Goal: Task Accomplishment & Management: Use online tool/utility

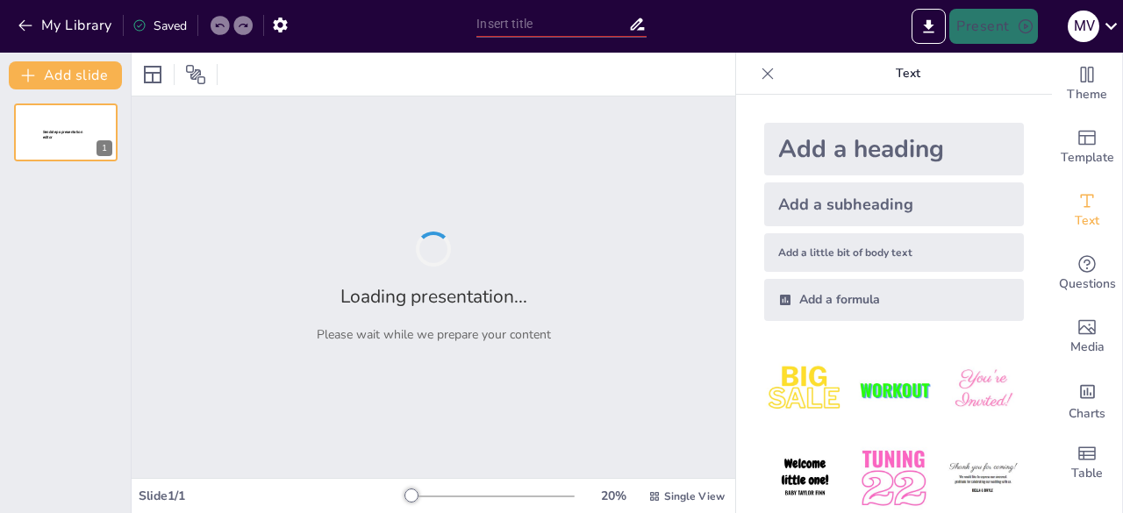
type input "Estrategias Efectivas para el Proceso Comercial: Desde el Primer Contacto hasta…"
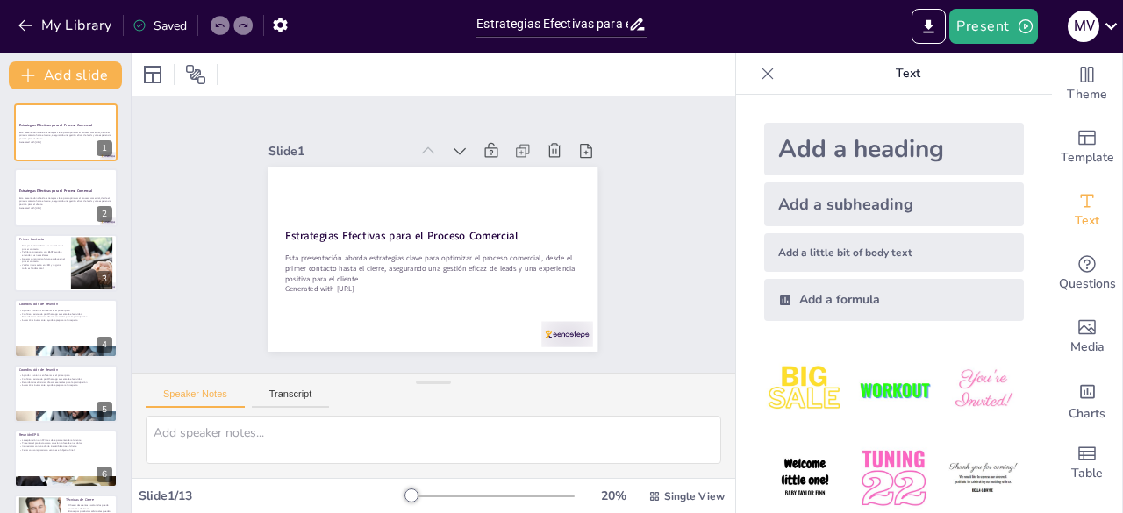
click at [923, 140] on div "Add a heading" at bounding box center [894, 149] width 260 height 53
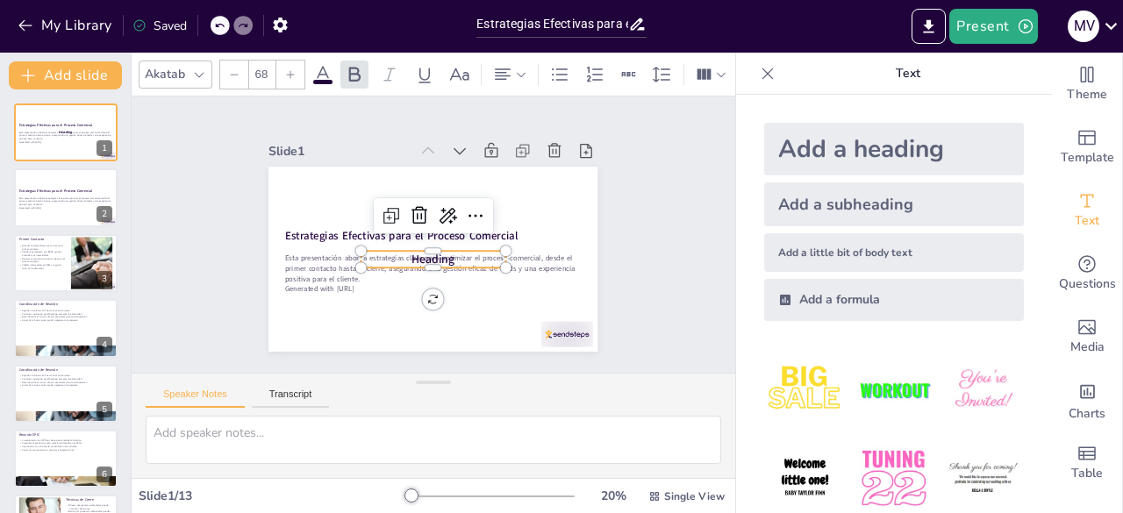
click at [210, 27] on div "My Library Saved" at bounding box center [148, 25] width 296 height 32
click at [221, 26] on icon at bounding box center [219, 25] width 11 height 11
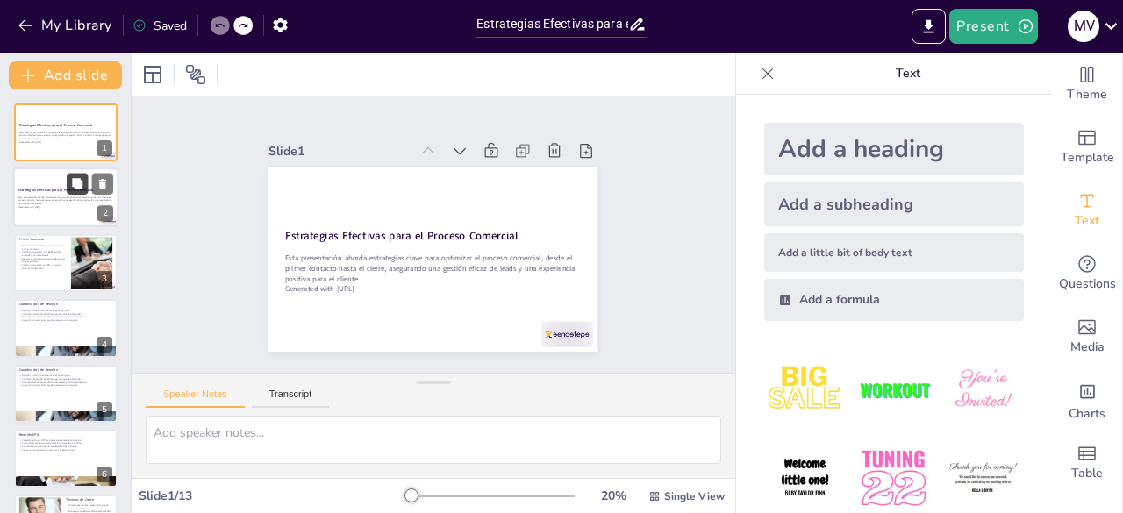
click at [81, 194] on button at bounding box center [77, 184] width 21 height 21
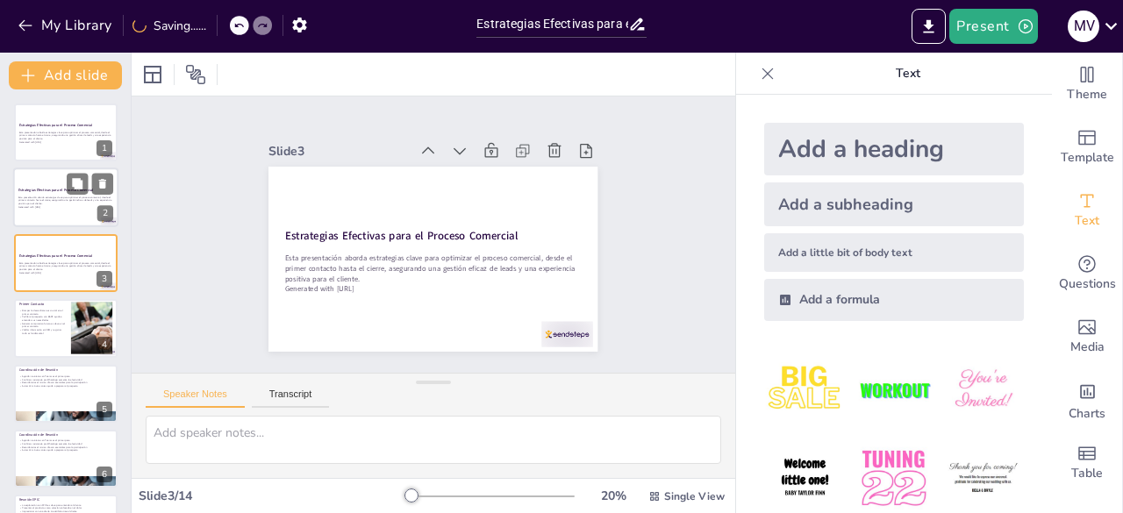
click at [56, 198] on p "Esta presentación aborda estrategias clave para optimizar el proceso comercial,…" at bounding box center [65, 201] width 95 height 10
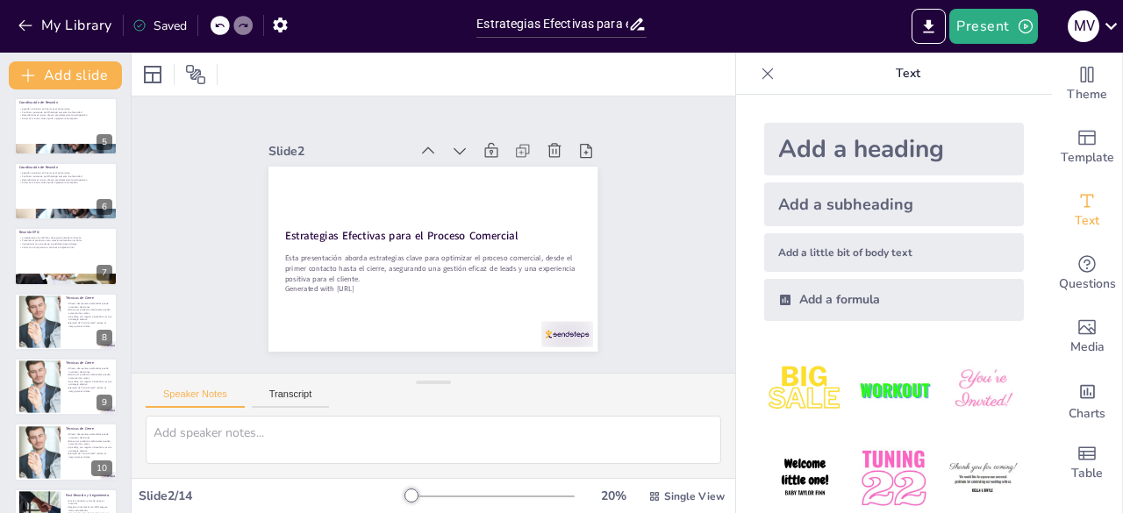
scroll to position [510, 0]
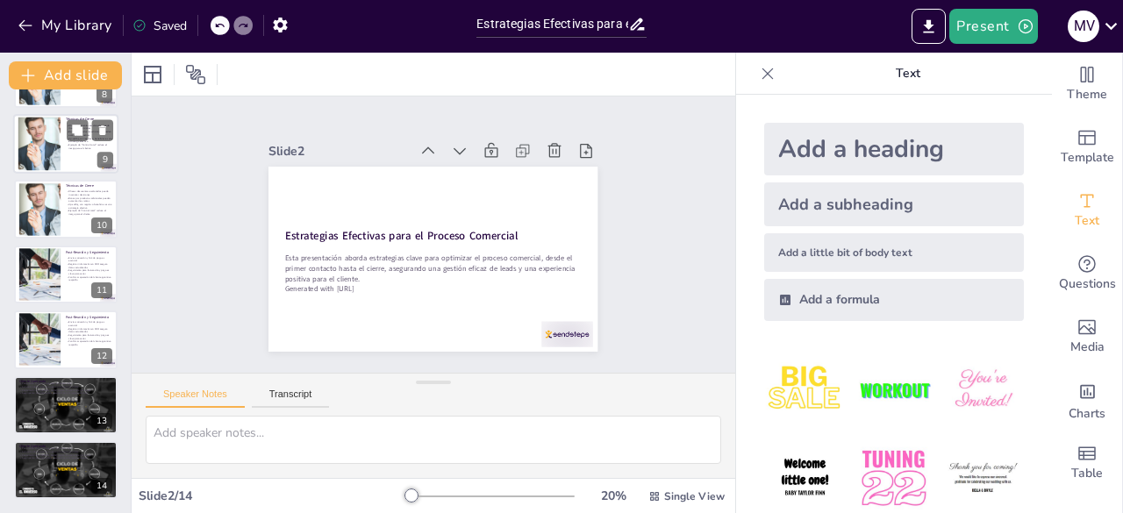
click at [37, 138] on div at bounding box center [40, 145] width 102 height 54
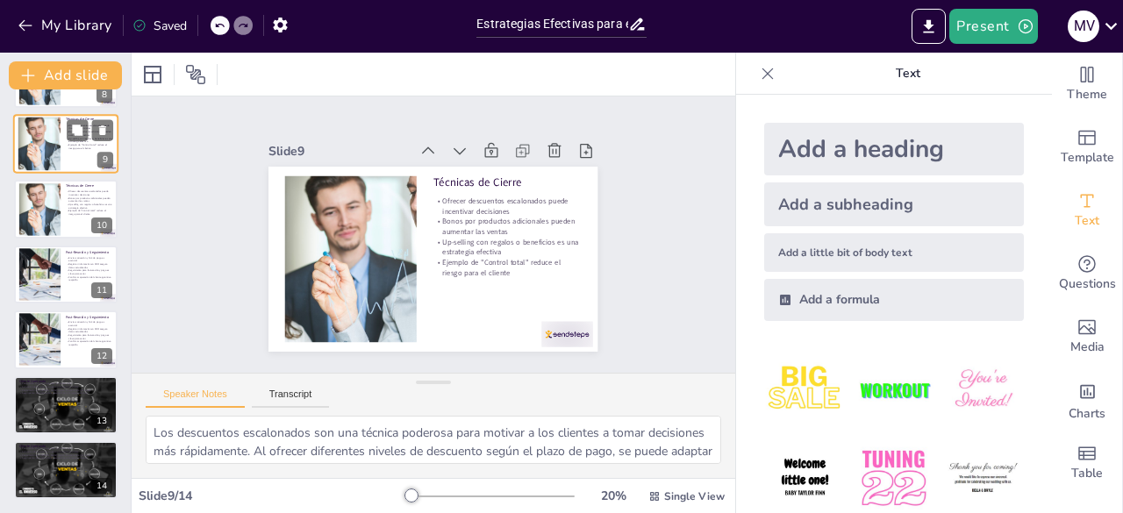
scroll to position [353, 0]
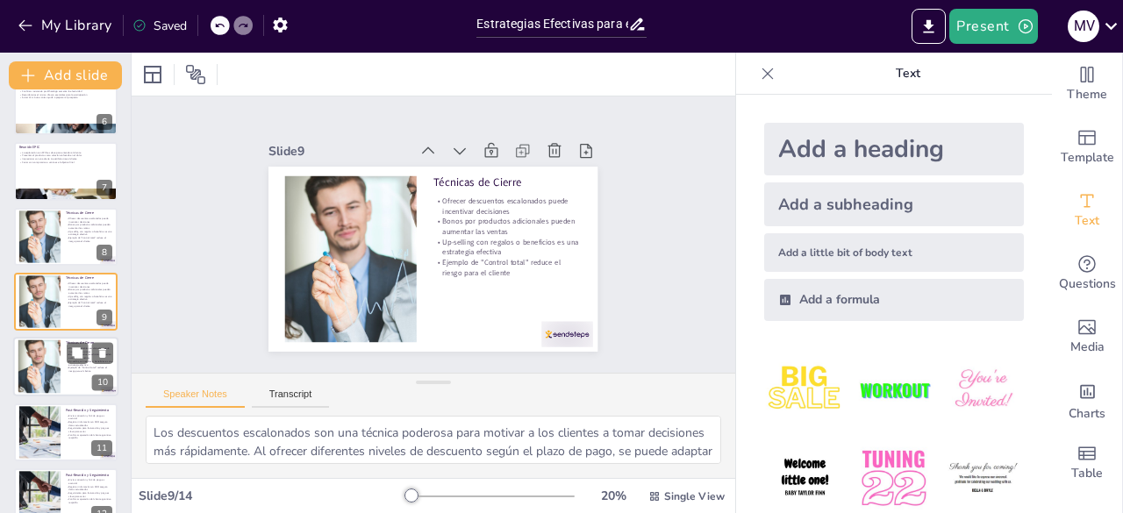
click at [53, 362] on div at bounding box center [40, 367] width 102 height 54
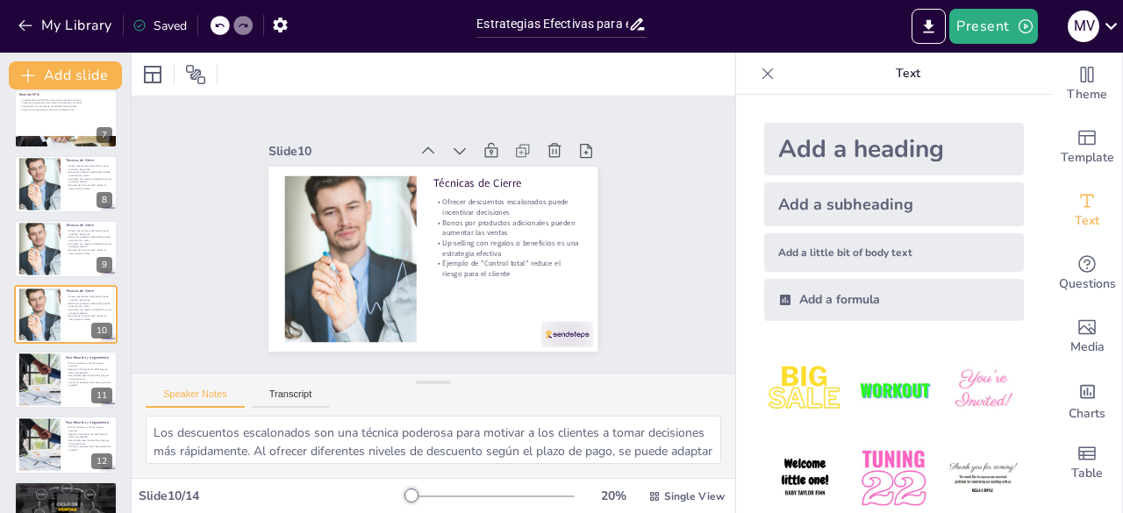
scroll to position [418, 0]
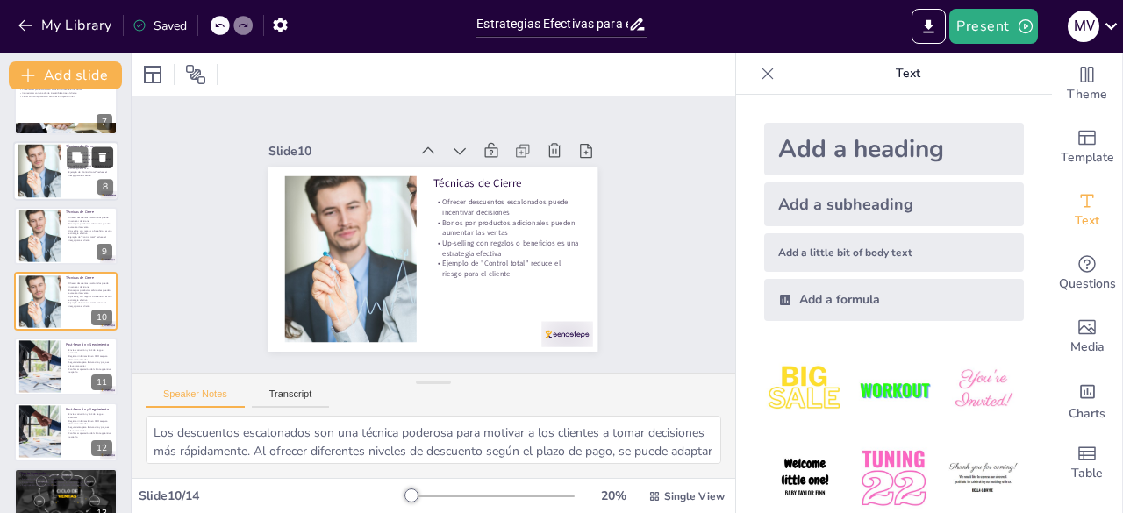
click at [106, 161] on icon at bounding box center [102, 157] width 12 height 12
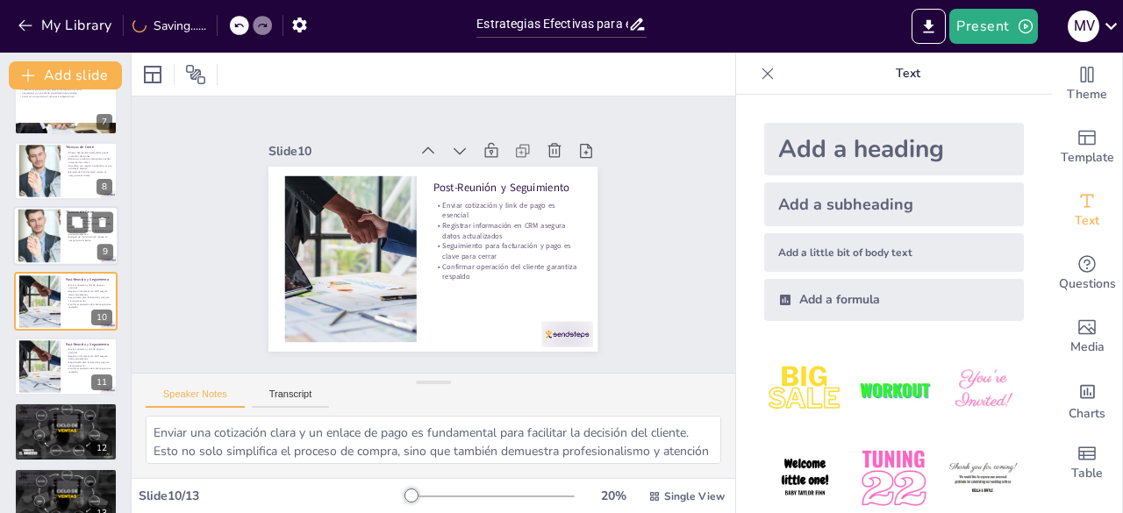
click at [63, 239] on div at bounding box center [65, 236] width 105 height 60
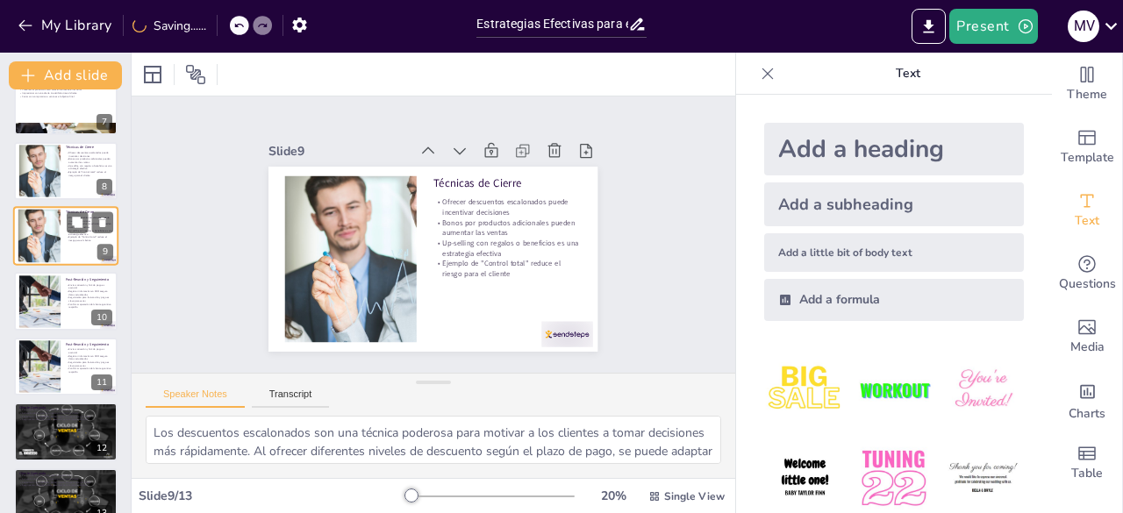
scroll to position [353, 0]
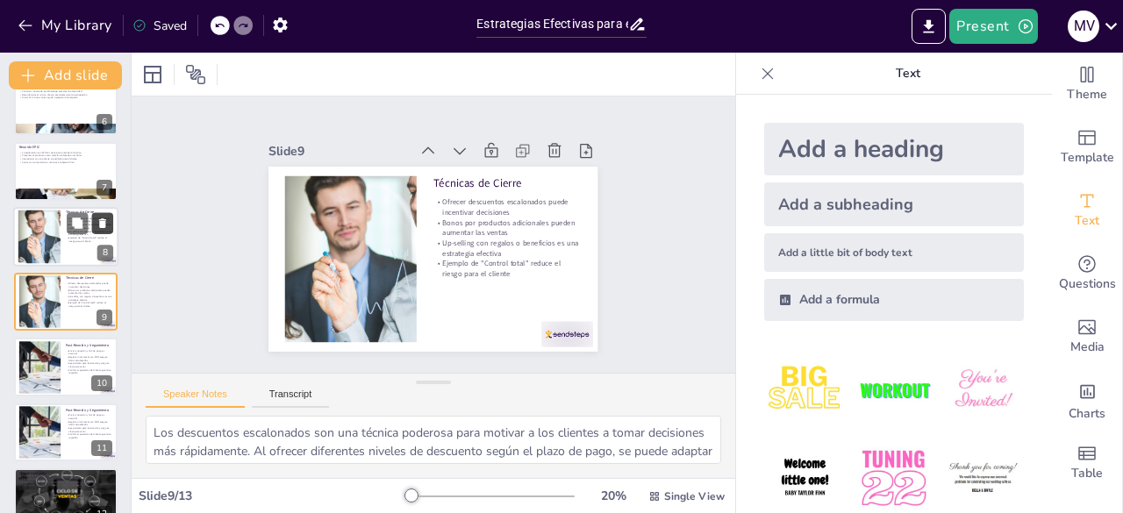
click at [105, 220] on icon at bounding box center [102, 223] width 12 height 12
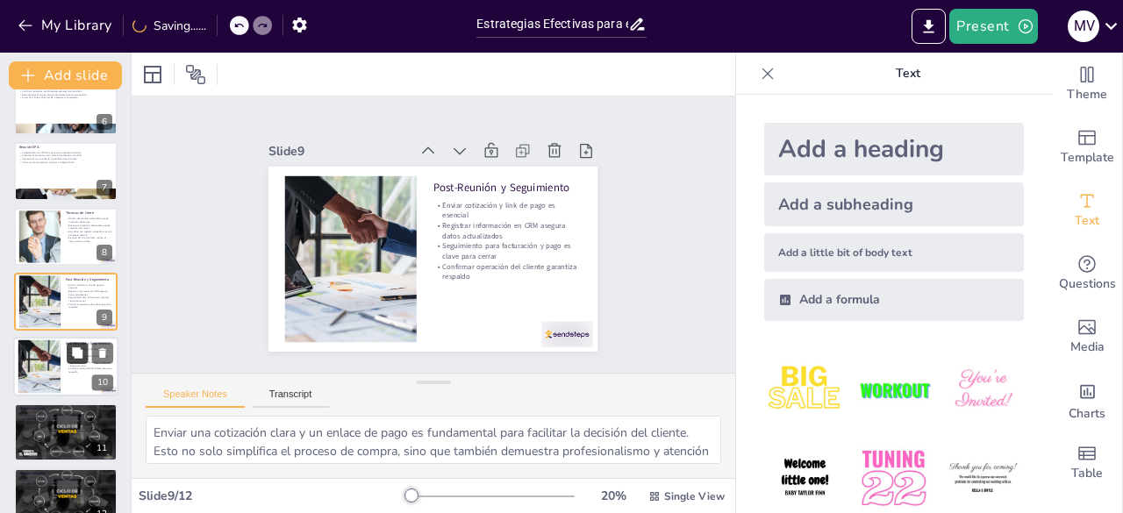
click at [73, 363] on button at bounding box center [77, 353] width 21 height 21
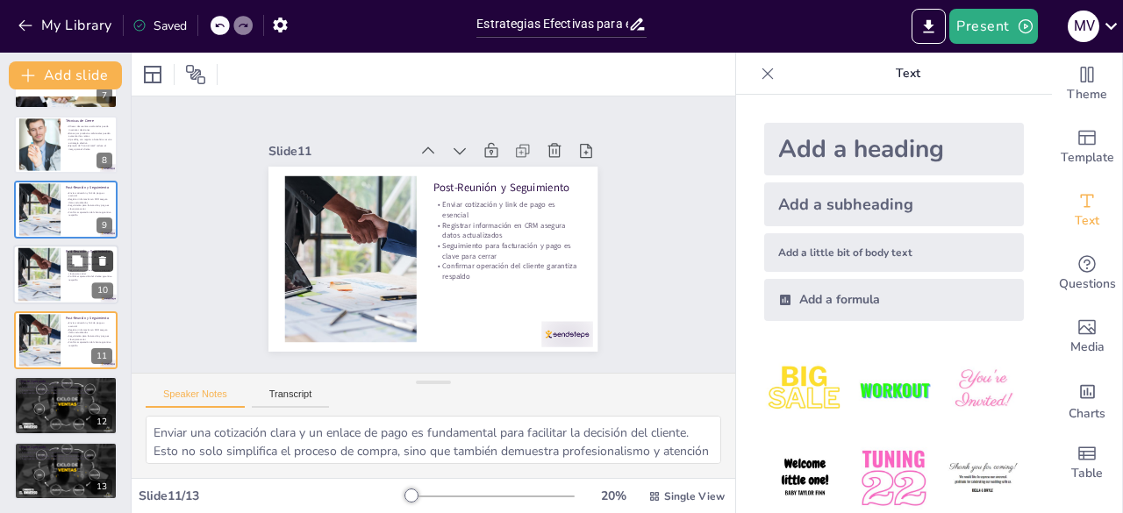
click at [107, 264] on icon at bounding box center [102, 261] width 12 height 12
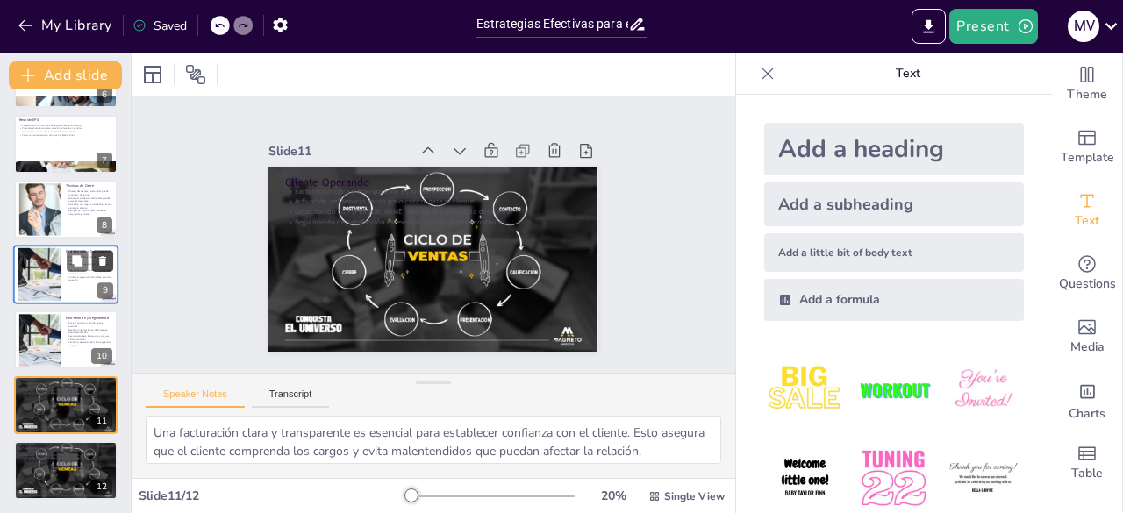
click at [107, 264] on icon at bounding box center [102, 261] width 12 height 12
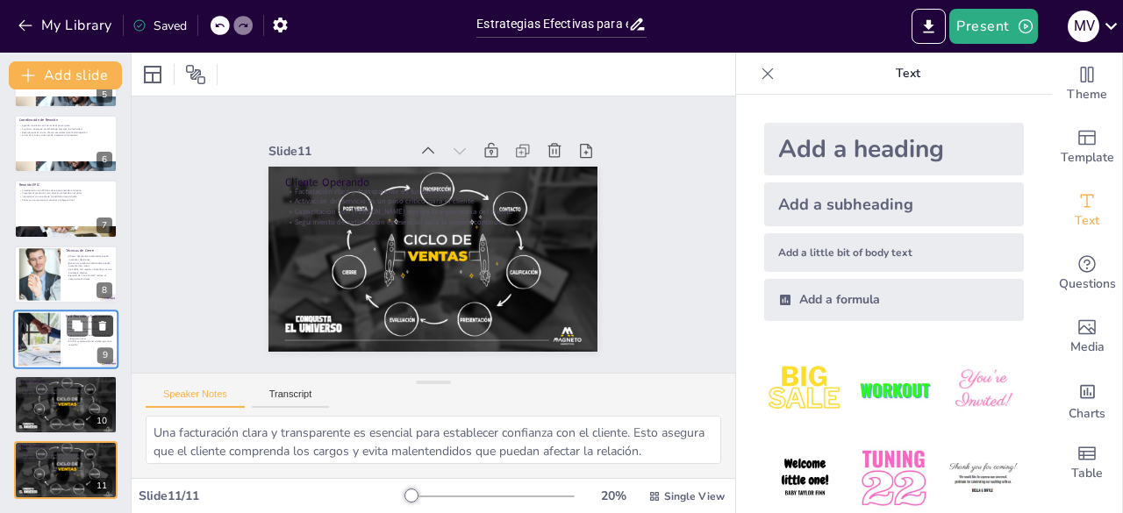
scroll to position [314, 0]
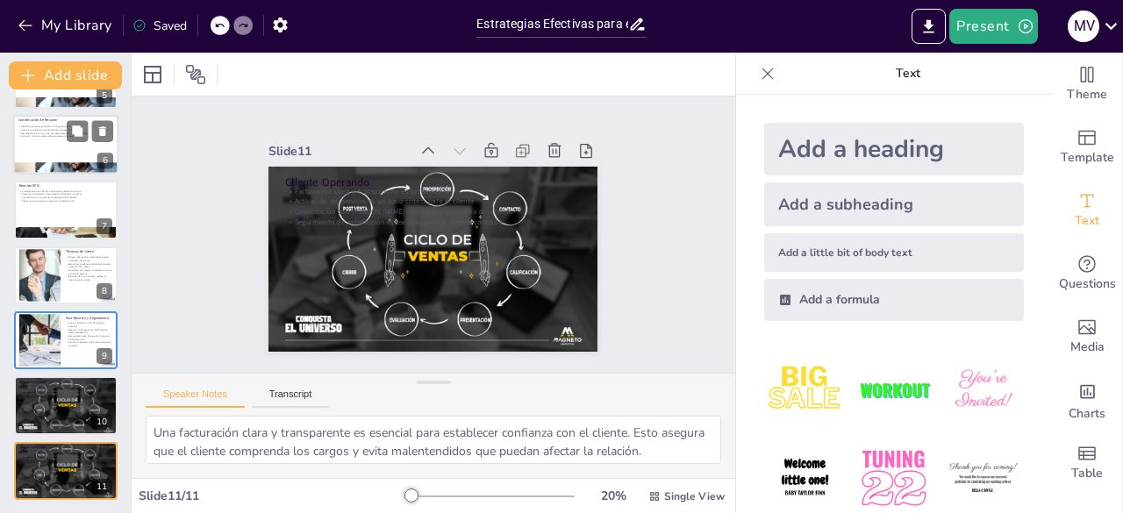
click at [28, 125] on p "Agendar reuniones en Teams es el primer paso" at bounding box center [65, 127] width 95 height 4
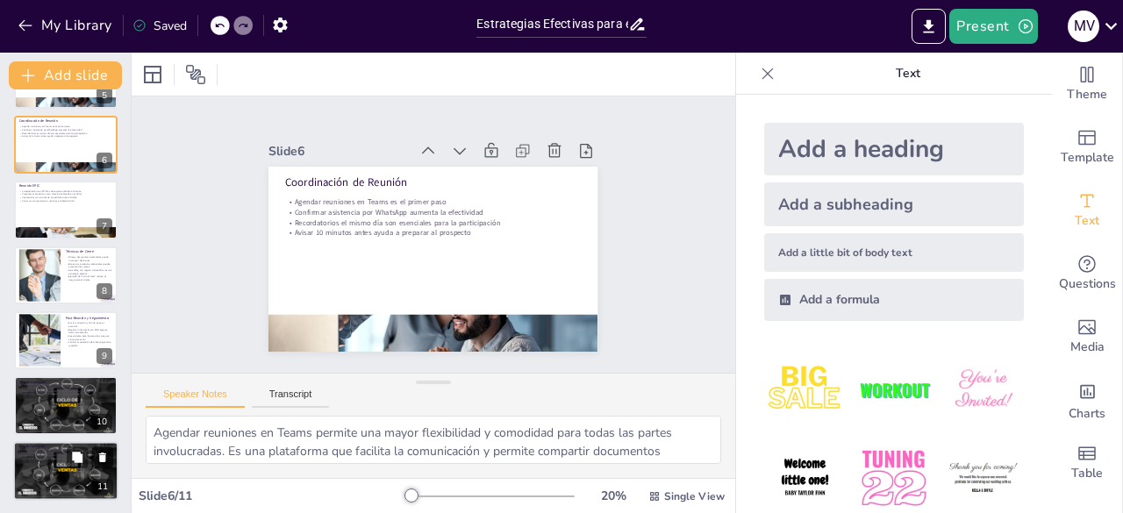
click at [104, 460] on icon at bounding box center [102, 458] width 7 height 10
type textarea "Una facturación clara y transparente es esencial para establecer confianza con …"
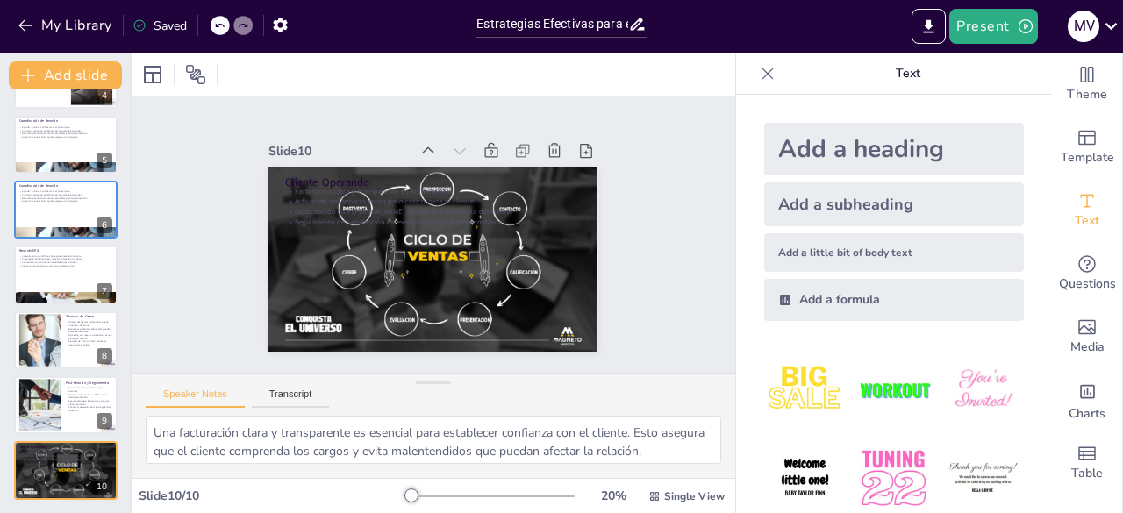
click at [264, 500] on div "Slide 10 / 10" at bounding box center [273, 496] width 268 height 17
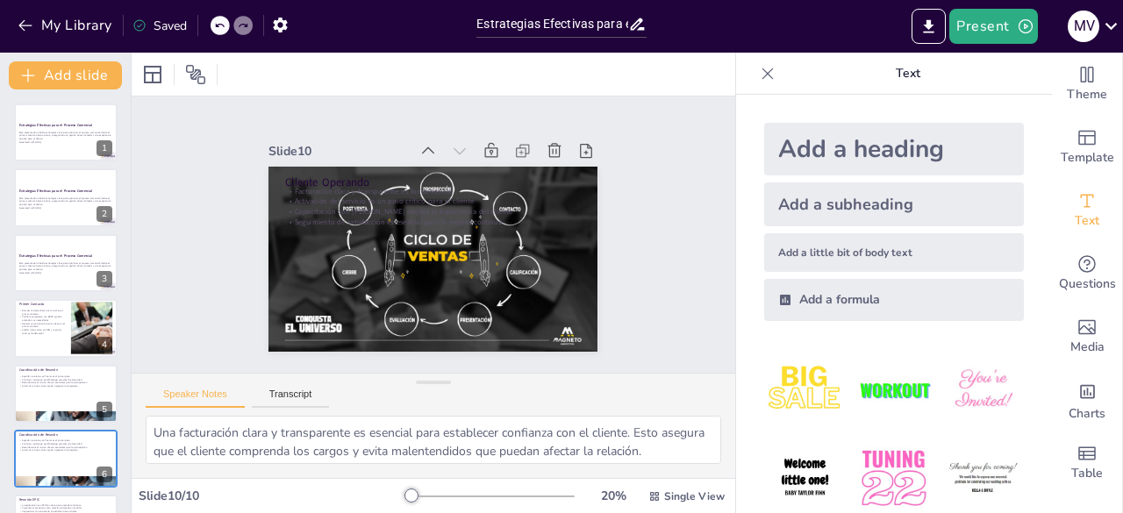
click at [759, 70] on icon at bounding box center [768, 74] width 18 height 18
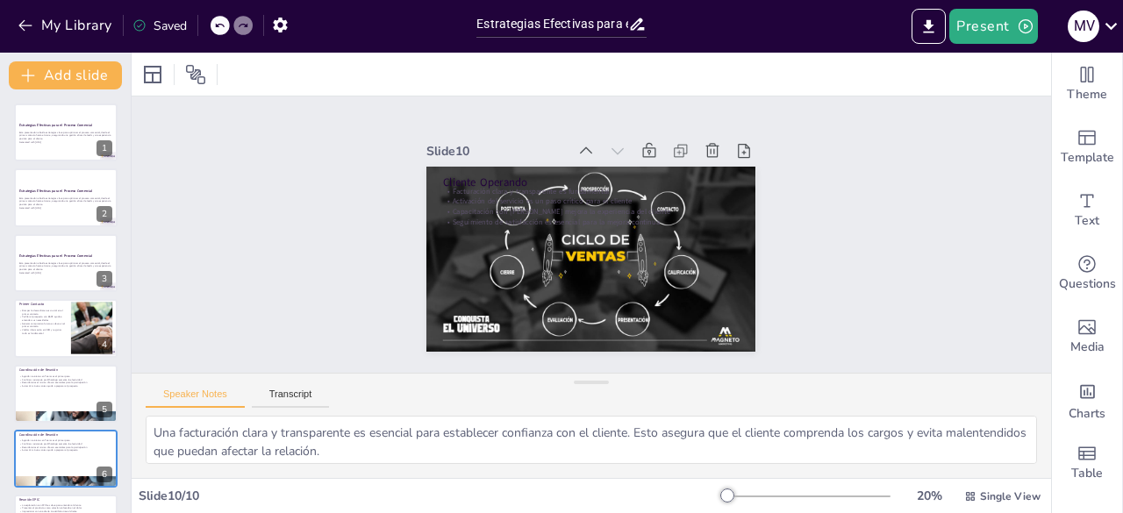
click at [1051, 317] on div "Theme Template Text Questions Media Charts Table" at bounding box center [1087, 283] width 72 height 460
click at [39, 131] on p "Esta presentación aborda estrategias clave para optimizar el proceso comercial,…" at bounding box center [65, 136] width 95 height 10
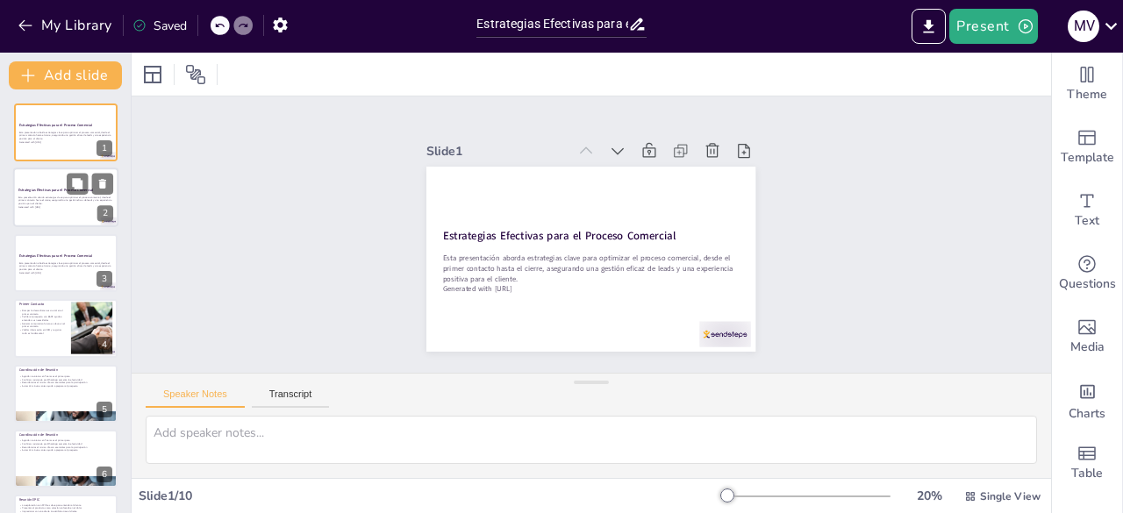
click at [34, 210] on div at bounding box center [65, 198] width 105 height 60
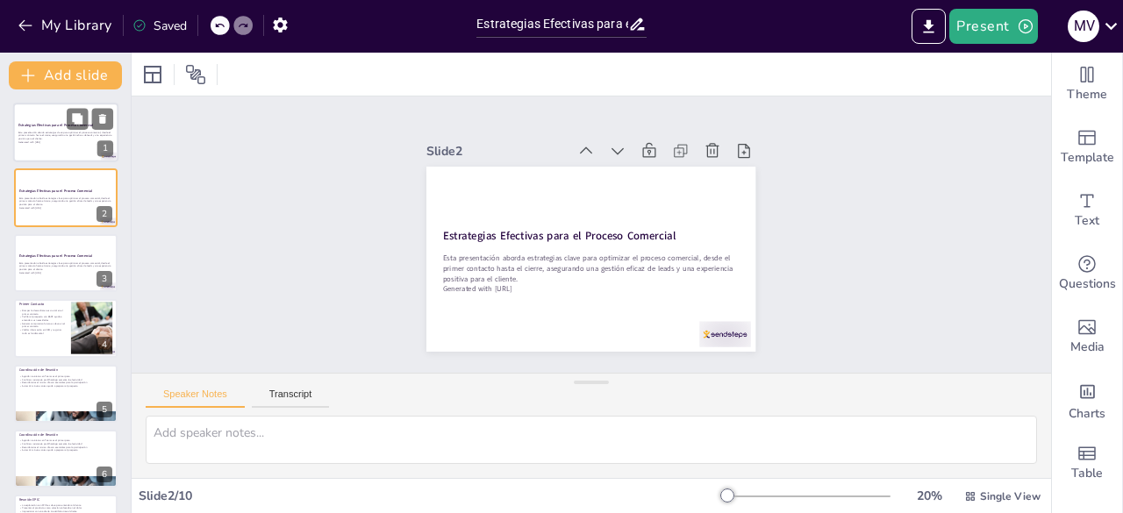
click at [46, 130] on div "Esta presentación aborda estrategias clave para optimizar el proceso comercial,…" at bounding box center [65, 137] width 95 height 15
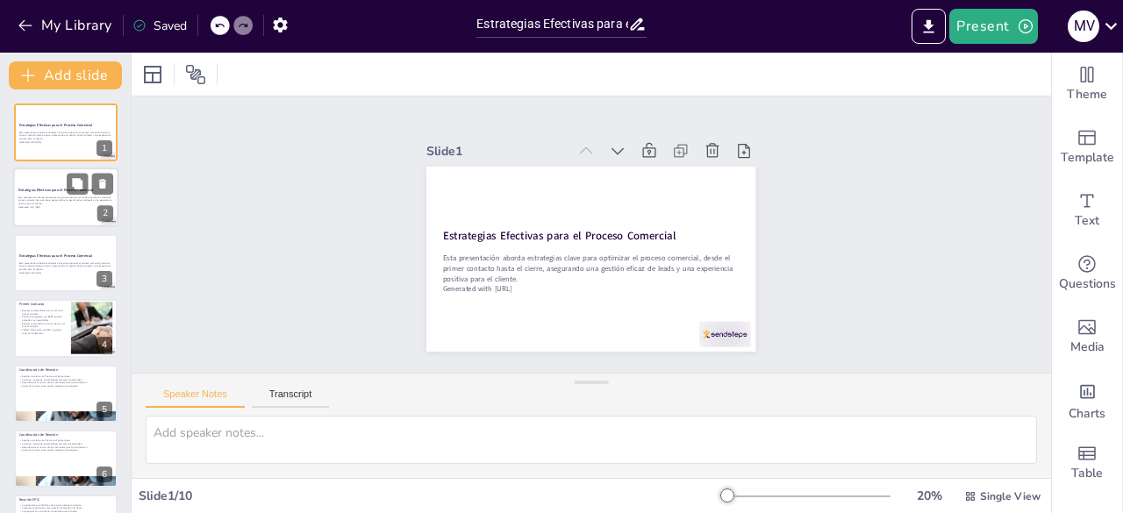
click at [41, 204] on p "Esta presentación aborda estrategias clave para optimizar el proceso comercial,…" at bounding box center [65, 201] width 95 height 10
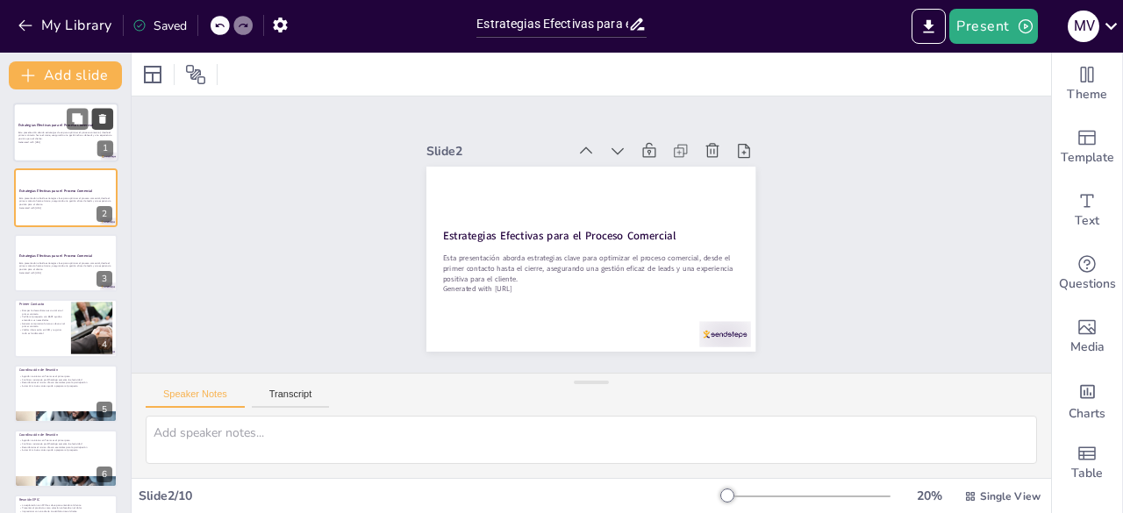
click at [98, 115] on icon at bounding box center [102, 119] width 12 height 12
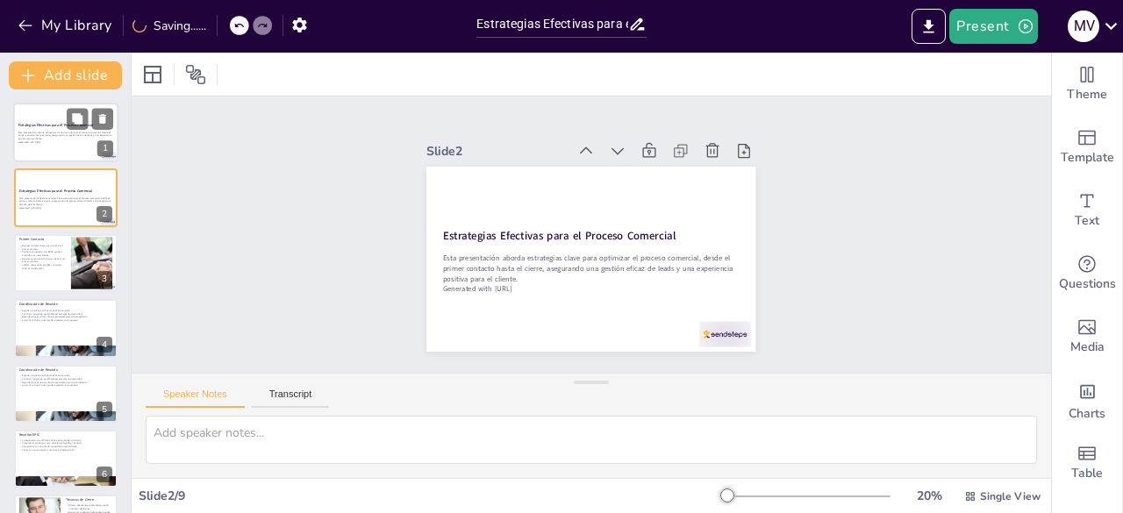
click at [25, 118] on div at bounding box center [65, 133] width 105 height 60
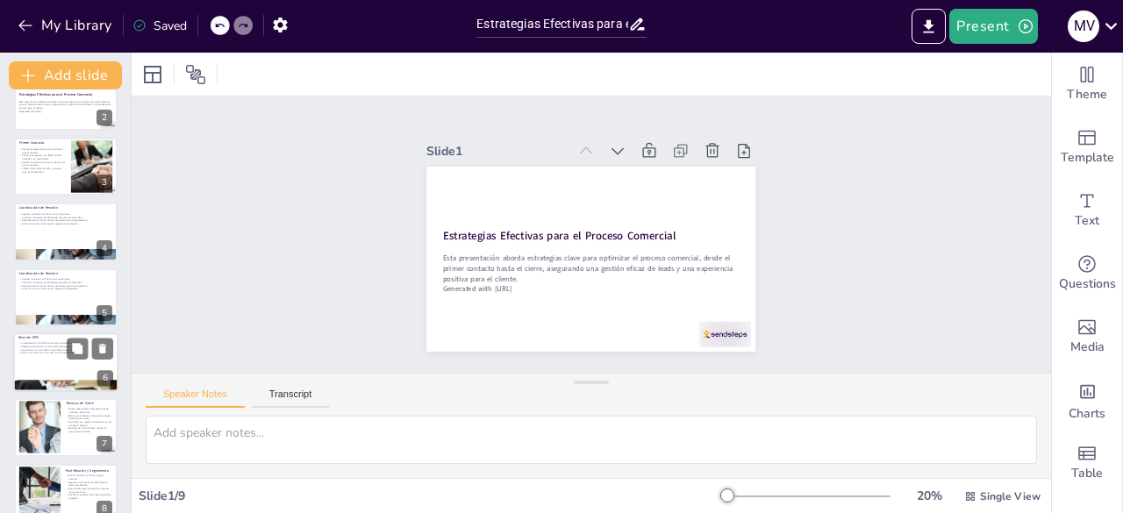
scroll to position [184, 0]
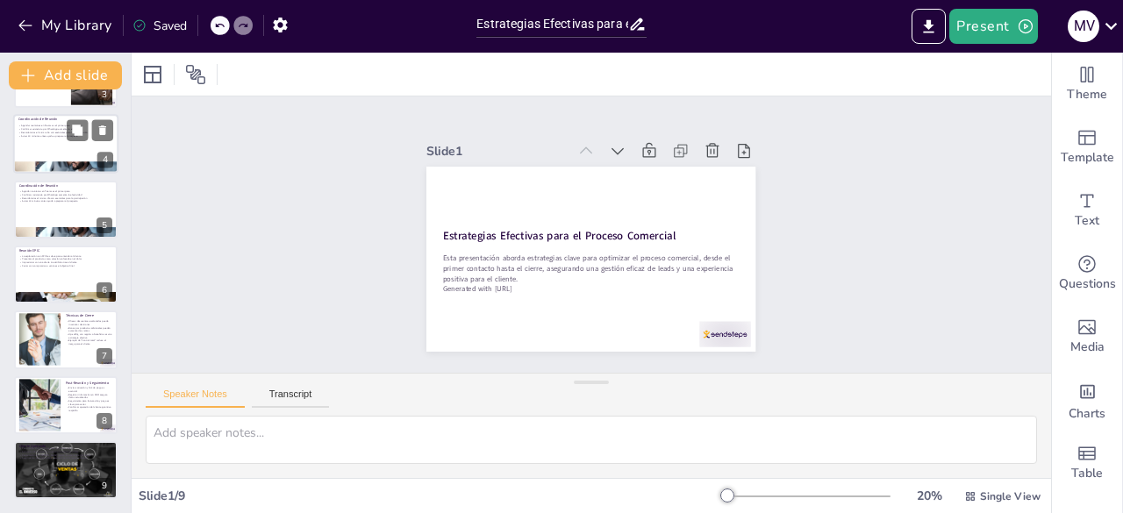
click at [32, 136] on p "Avisar 10 minutos antes ayuda a preparar al prospecto" at bounding box center [65, 136] width 95 height 4
type textarea "Agendar reuniones en Teams permite una mayor flexibilidad y comodidad para toda…"
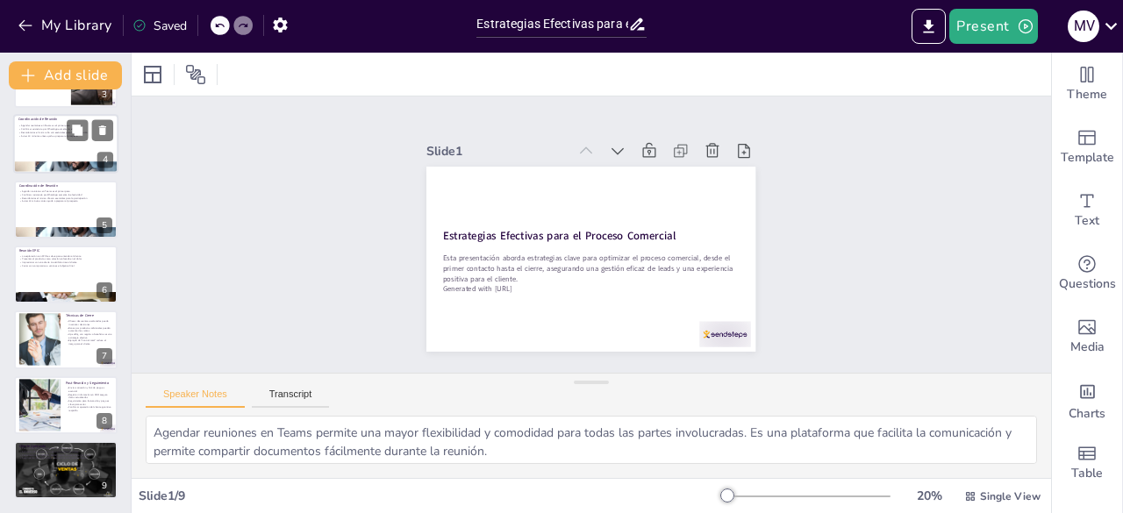
scroll to position [26, 0]
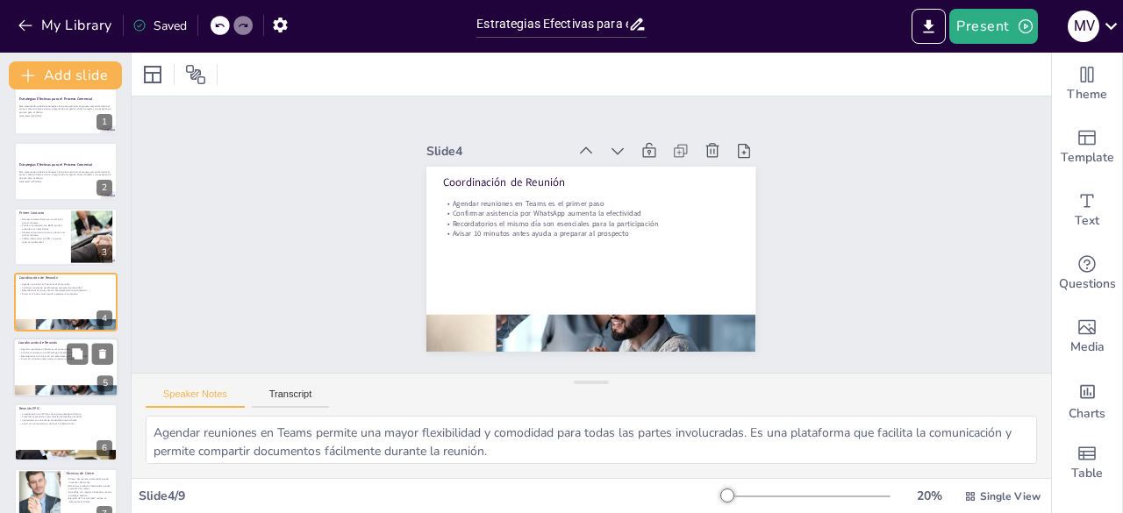
click at [33, 360] on div at bounding box center [65, 368] width 105 height 60
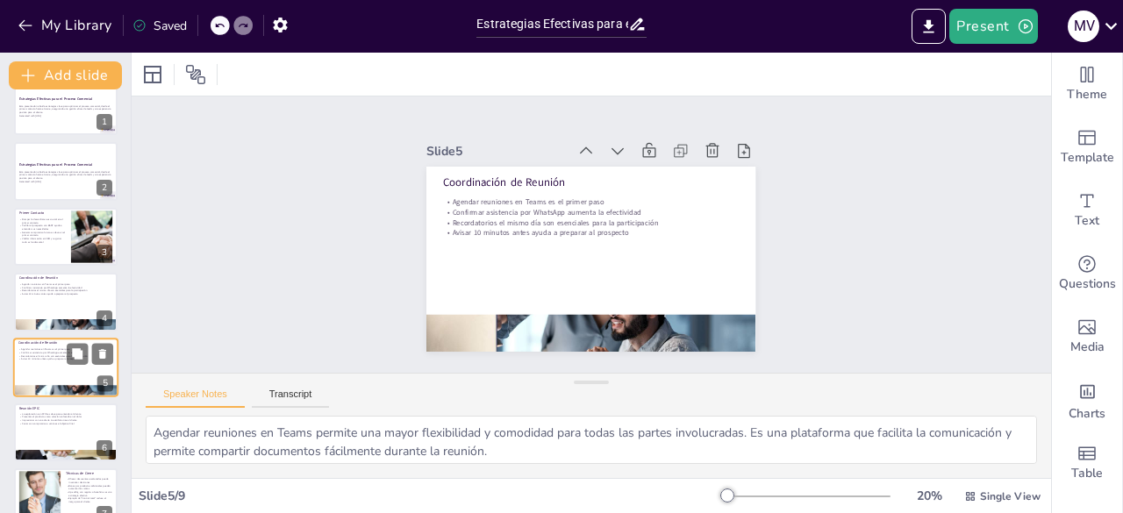
scroll to position [92, 0]
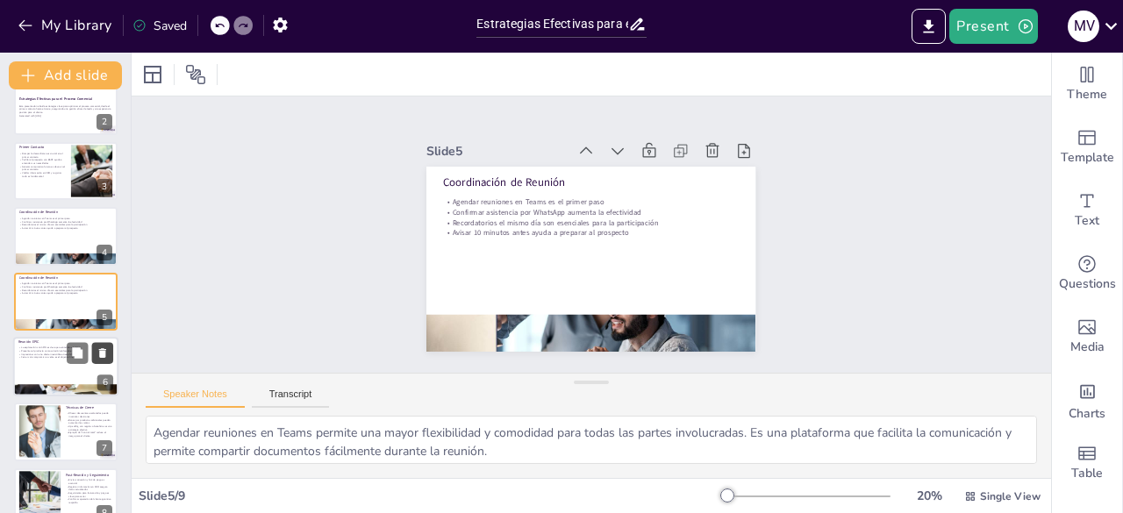
click at [103, 352] on icon at bounding box center [102, 353] width 7 height 10
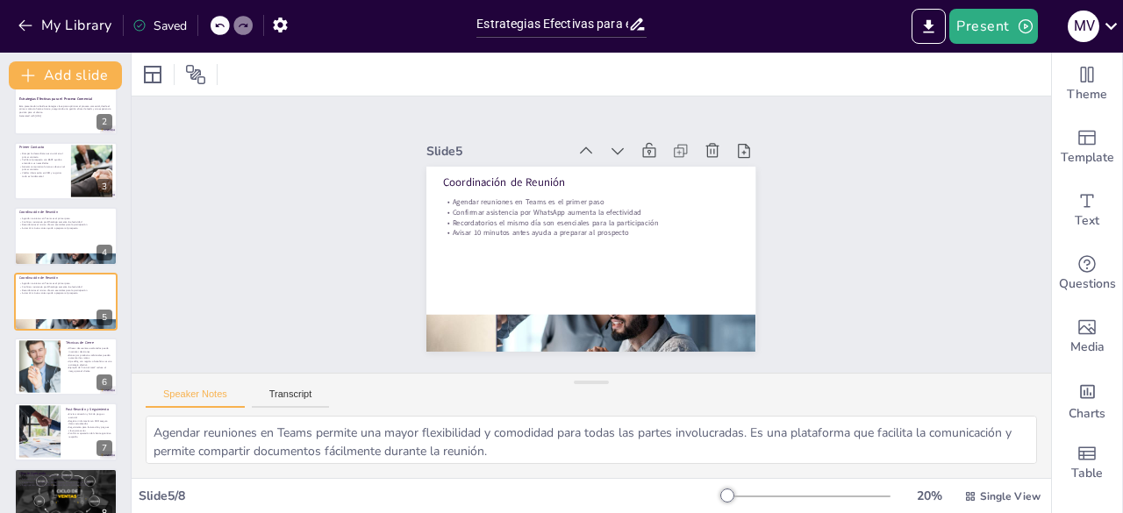
click at [225, 25] on icon at bounding box center [219, 25] width 11 height 11
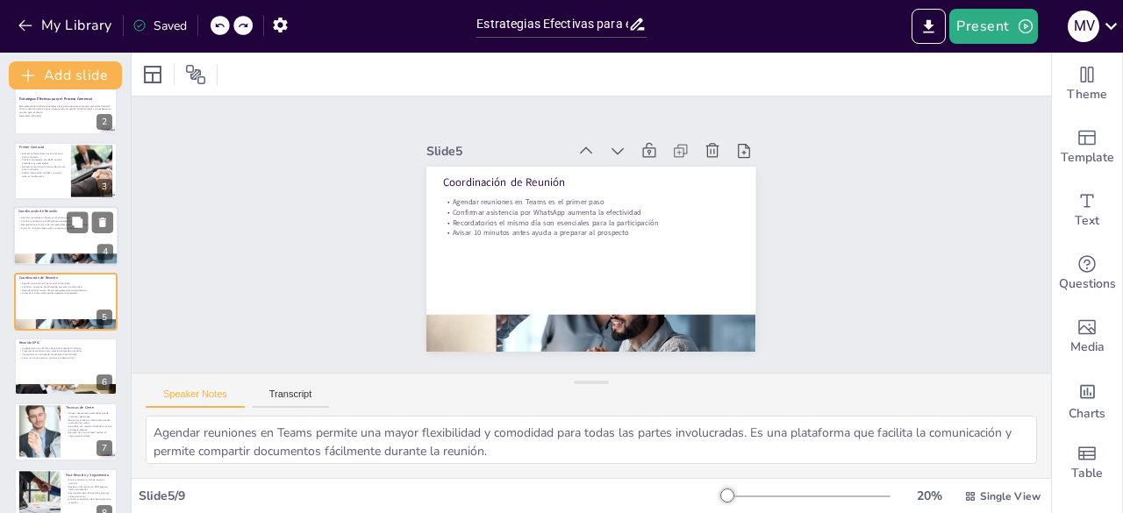
click at [32, 220] on p "Confirmar asistencia por WhatsApp aumenta la efectividad" at bounding box center [65, 222] width 95 height 4
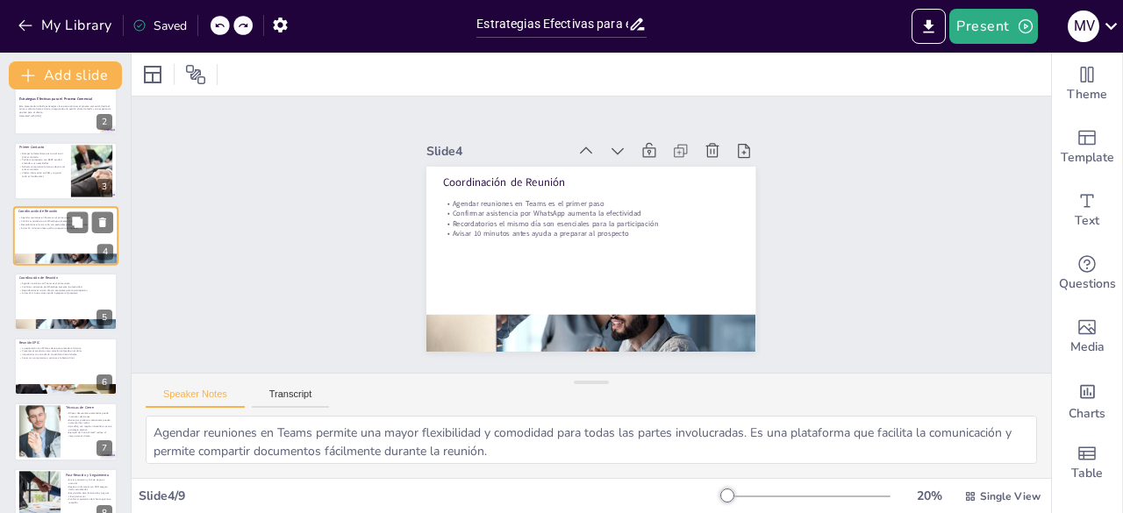
scroll to position [26, 0]
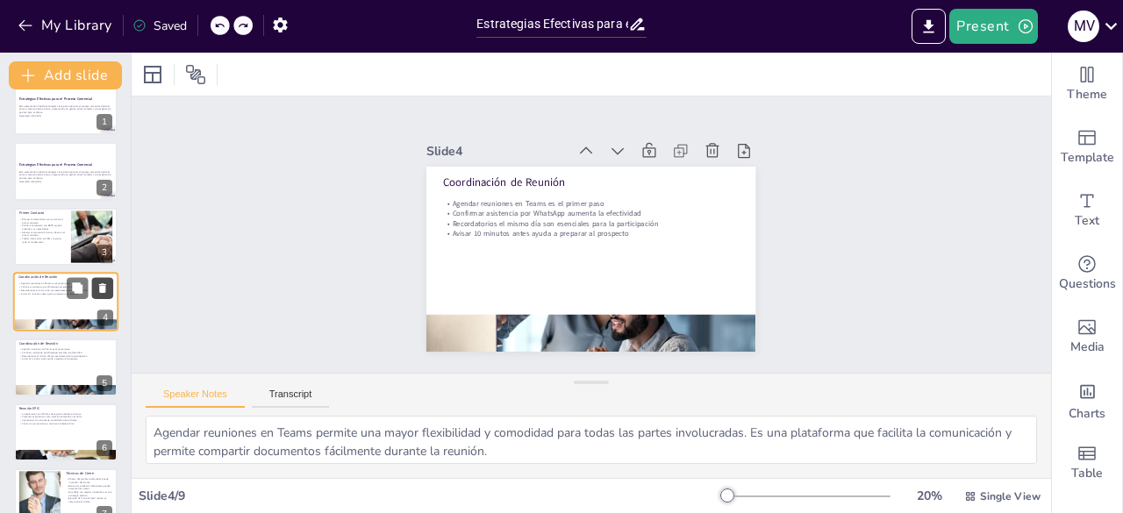
click at [111, 288] on button at bounding box center [102, 288] width 21 height 21
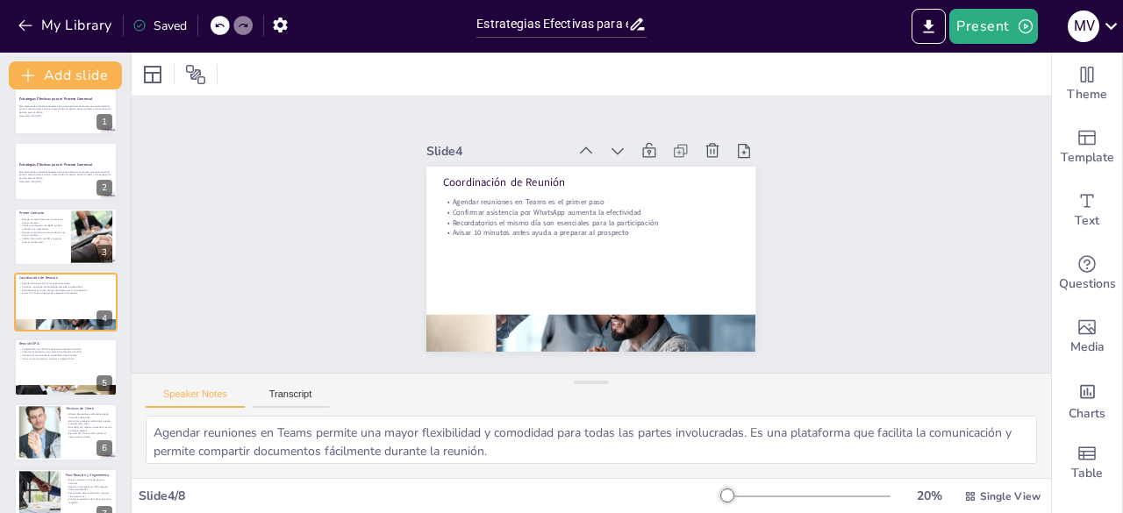
click at [253, 280] on div "Slide 1 Estrategias Efectivas para el Proceso Comercial Esta presentación abord…" at bounding box center [591, 234] width 957 height 461
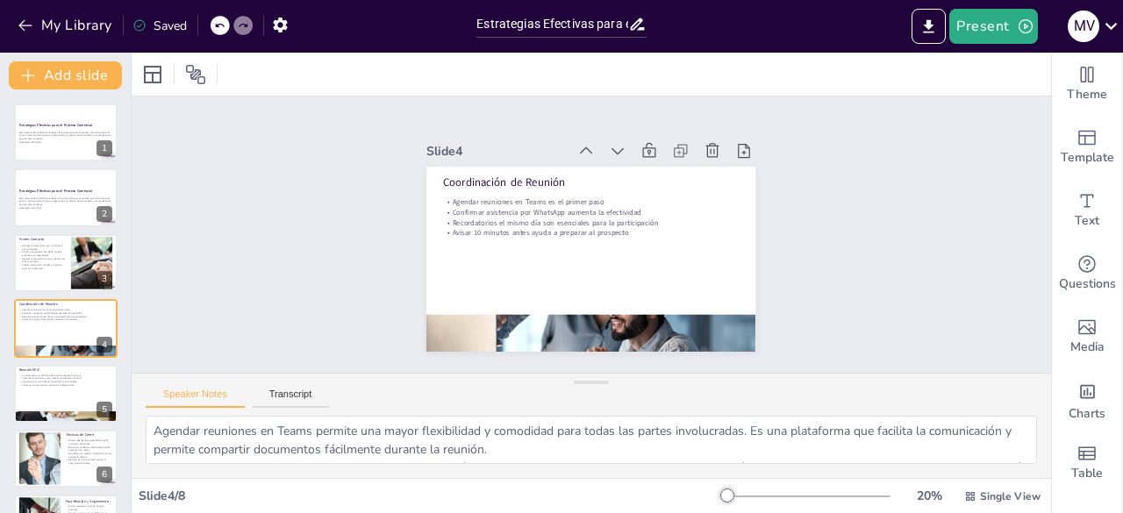
scroll to position [0, 0]
click at [984, 415] on div "Speaker Notes Transcript" at bounding box center [591, 395] width 919 height 42
click at [860, 416] on textarea "Agendar reuniones en Teams permite una mayor flexibilidad y comodidad para toda…" at bounding box center [591, 440] width 891 height 48
click at [817, 454] on textarea "Agendar reuniones en Teams permite una mayor flexibilidad y comodidad para toda…" at bounding box center [591, 440] width 891 height 48
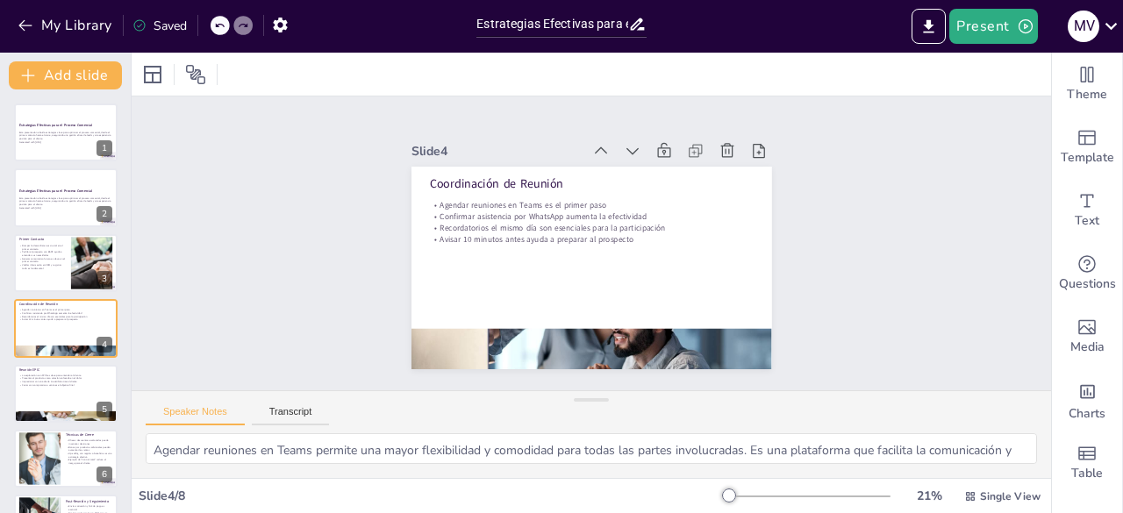
drag, startPoint x: 583, startPoint y: 382, endPoint x: 638, endPoint y: 415, distance: 64.5
click at [638, 415] on div "Speaker Notes Transcript Agendar reuniones en Teams permite una mayor flexibili…" at bounding box center [591, 434] width 919 height 88
click at [63, 136] on p "Esta presentación aborda estrategias clave para optimizar el proceso comercial,…" at bounding box center [65, 136] width 95 height 10
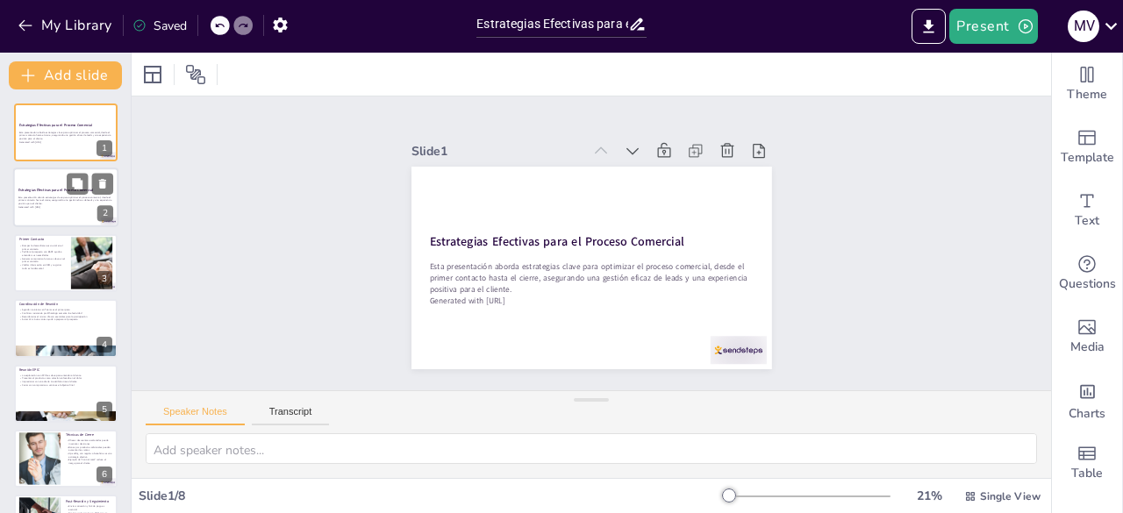
click at [38, 204] on p "Esta presentación aborda estrategias clave para optimizar el proceso comercial,…" at bounding box center [65, 201] width 95 height 10
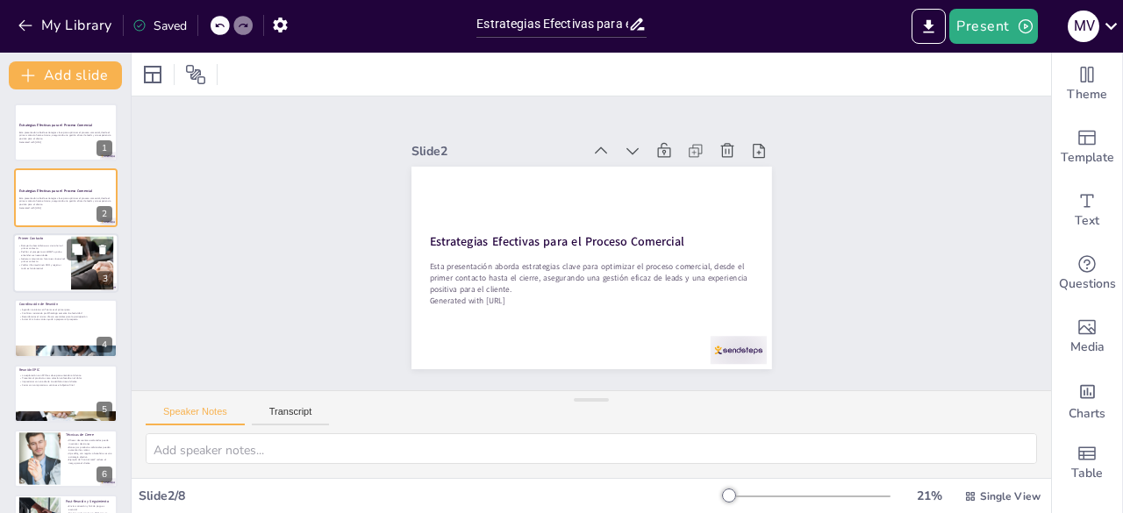
click at [40, 278] on div at bounding box center [65, 263] width 105 height 60
type textarea "Romper la desconfianza es esencial para establecer una relación positiva con el…"
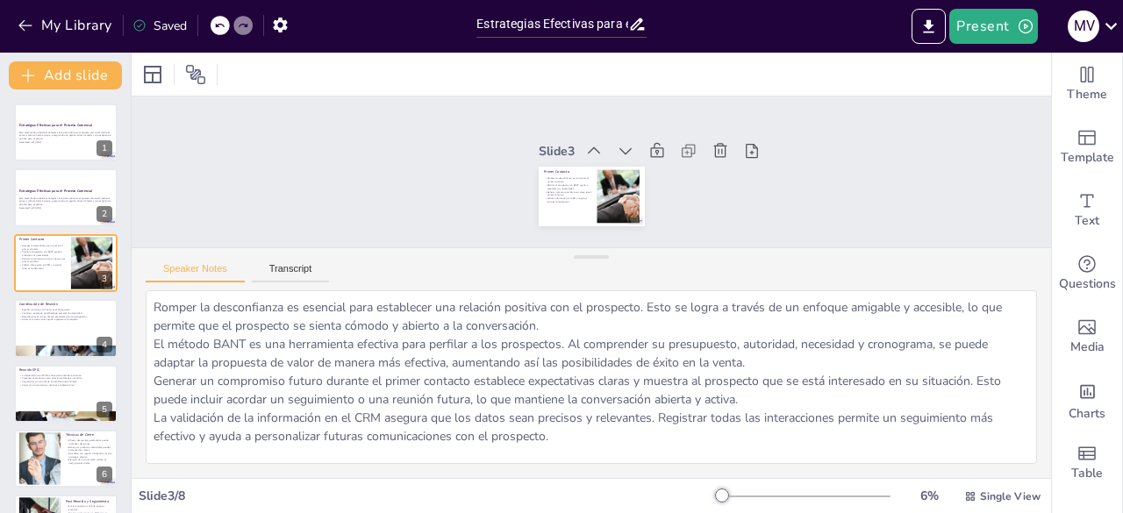
drag, startPoint x: 592, startPoint y: 400, endPoint x: 627, endPoint y: 257, distance: 147.2
click at [627, 257] on div "Speaker Notes Transcript Romper la desconfianza es esencial para establecer una…" at bounding box center [591, 362] width 919 height 231
